Goal: Task Accomplishment & Management: Manage account settings

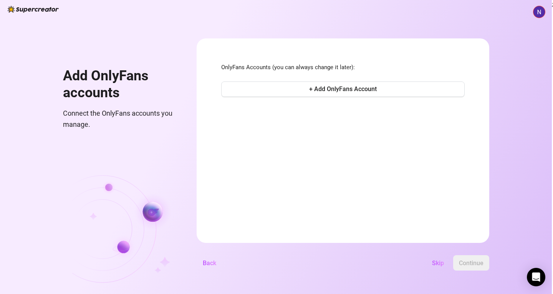
click at [539, 7] on img at bounding box center [540, 12] width 12 height 12
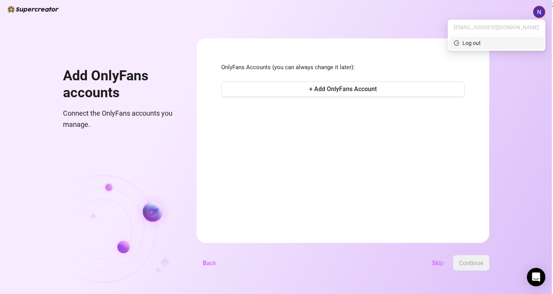
click at [481, 44] on div "Log out" at bounding box center [467, 43] width 27 height 8
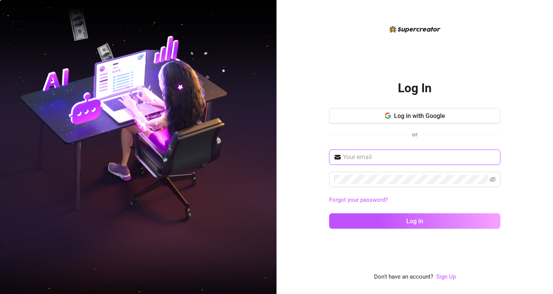
click at [429, 161] on input "text" at bounding box center [419, 157] width 153 height 9
click at [374, 158] on input "text" at bounding box center [419, 157] width 153 height 9
paste input "[EMAIL_ADDRESS][DOMAIN_NAME]"
type input "[EMAIL_ADDRESS][DOMAIN_NAME]"
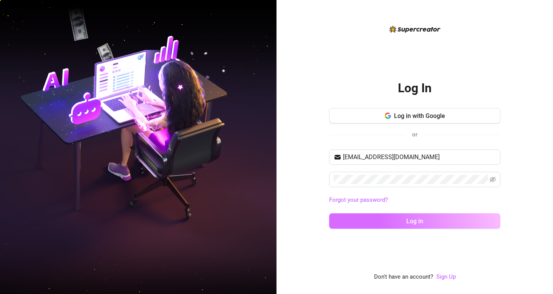
click at [373, 215] on button "Log in" at bounding box center [414, 220] width 171 height 15
